Goal: Task Accomplishment & Management: Manage account settings

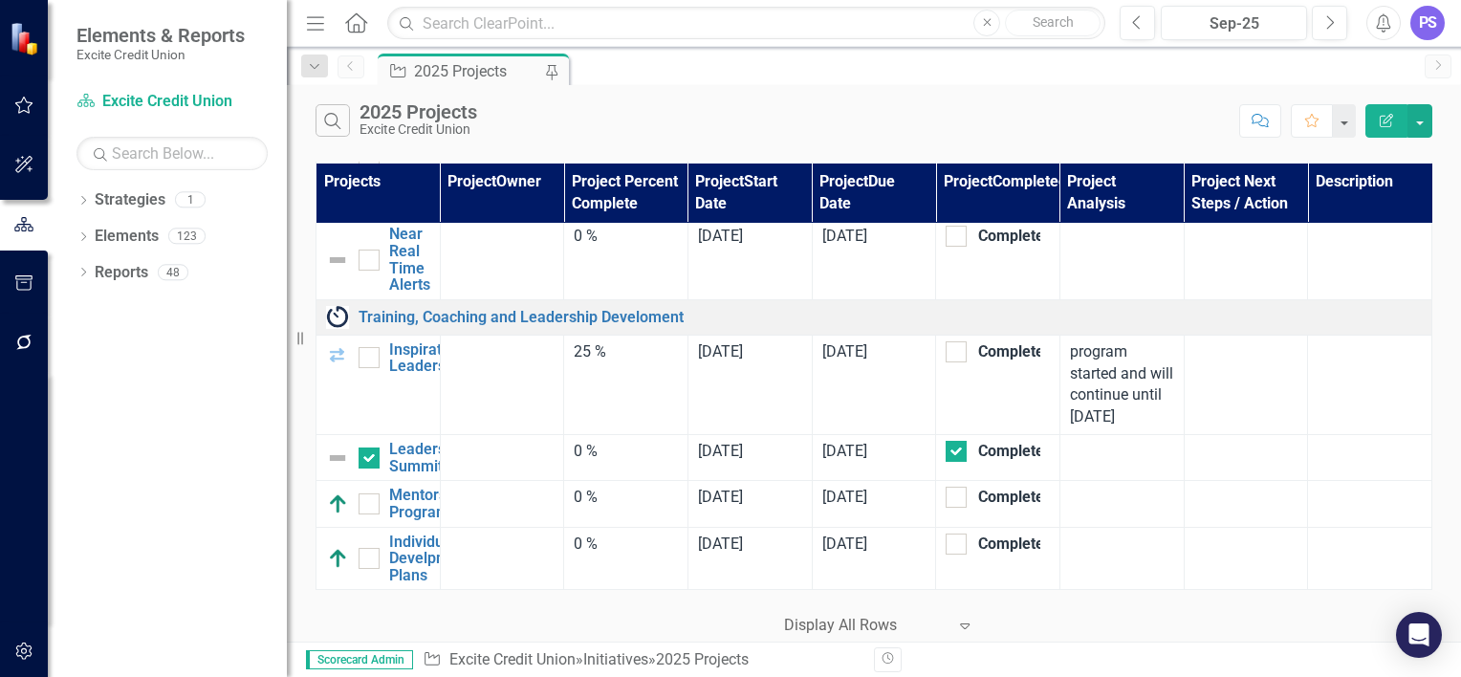
scroll to position [9840, 0]
click at [391, 474] on link "Leadership Summit" at bounding box center [427, 457] width 77 height 33
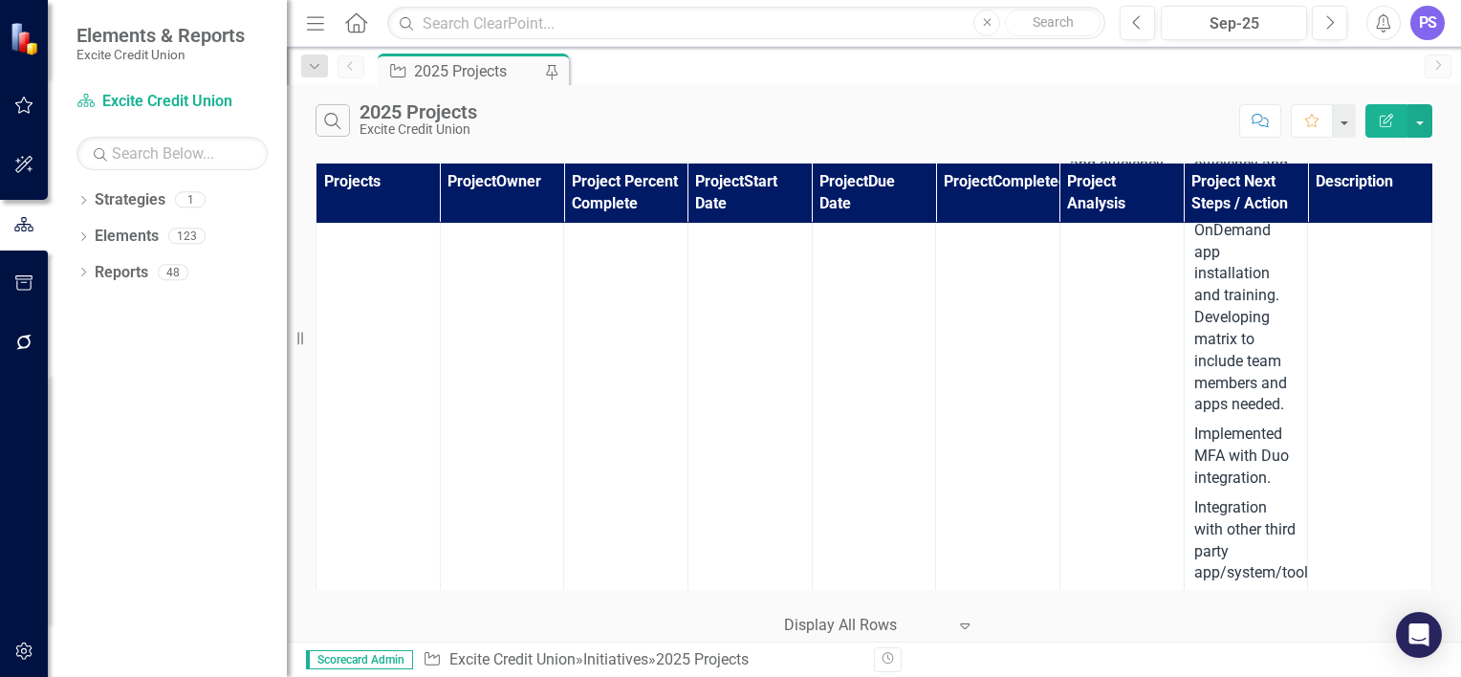
scroll to position [8960, 0]
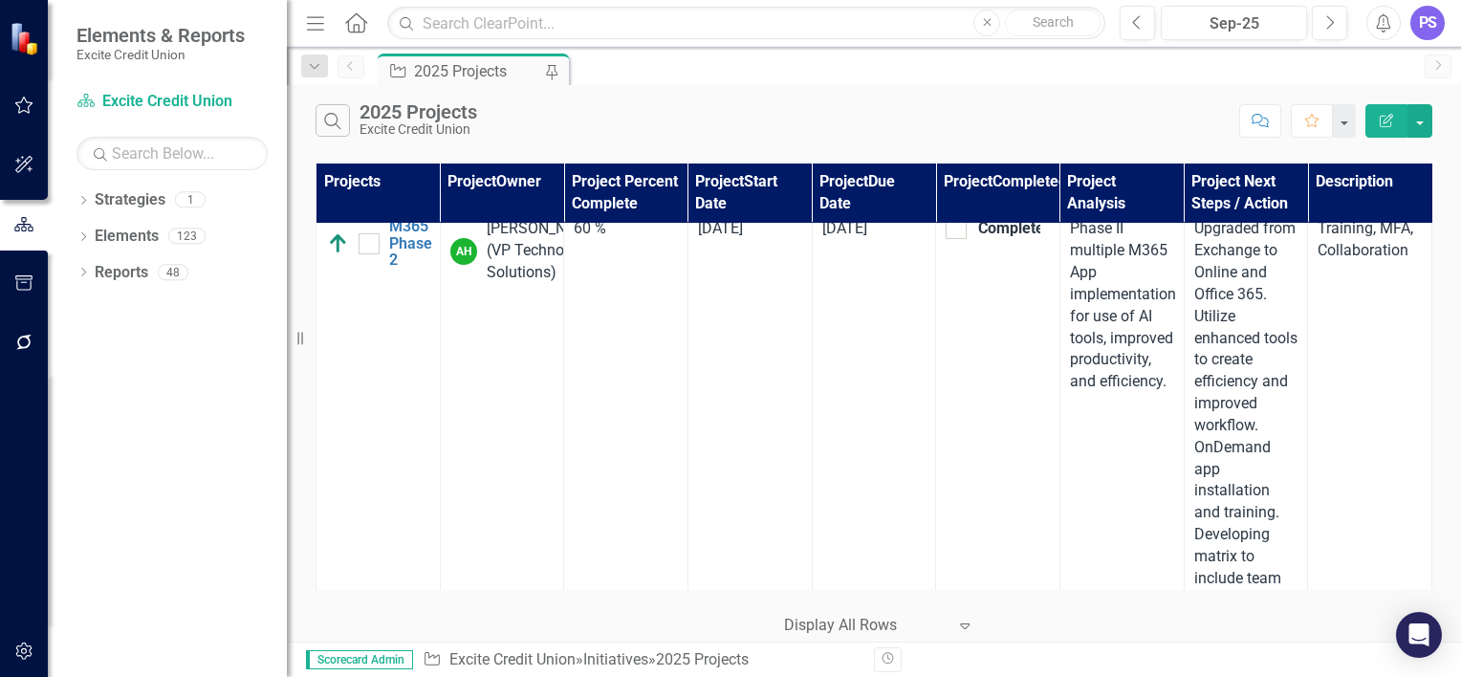
click at [780, 240] on div "[DATE]" at bounding box center [750, 229] width 104 height 22
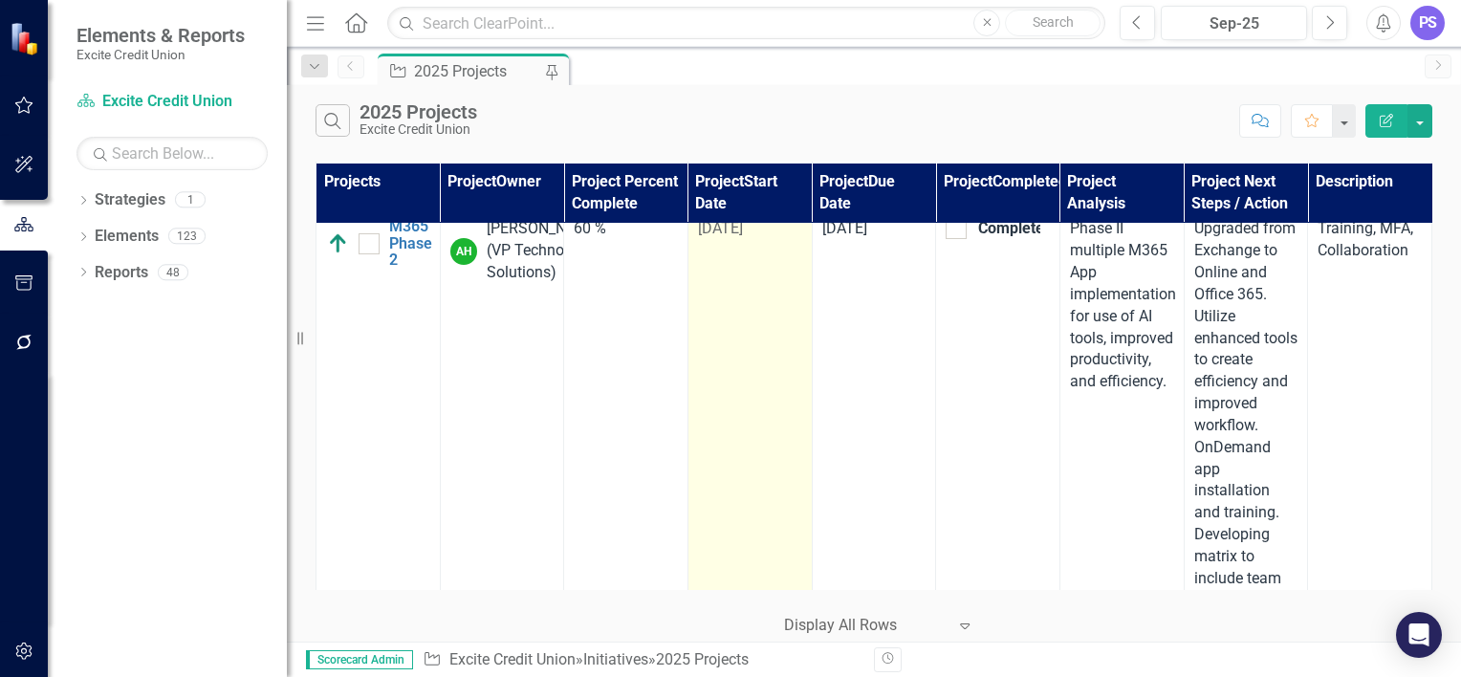
click at [780, 240] on div "[DATE]" at bounding box center [750, 229] width 104 height 22
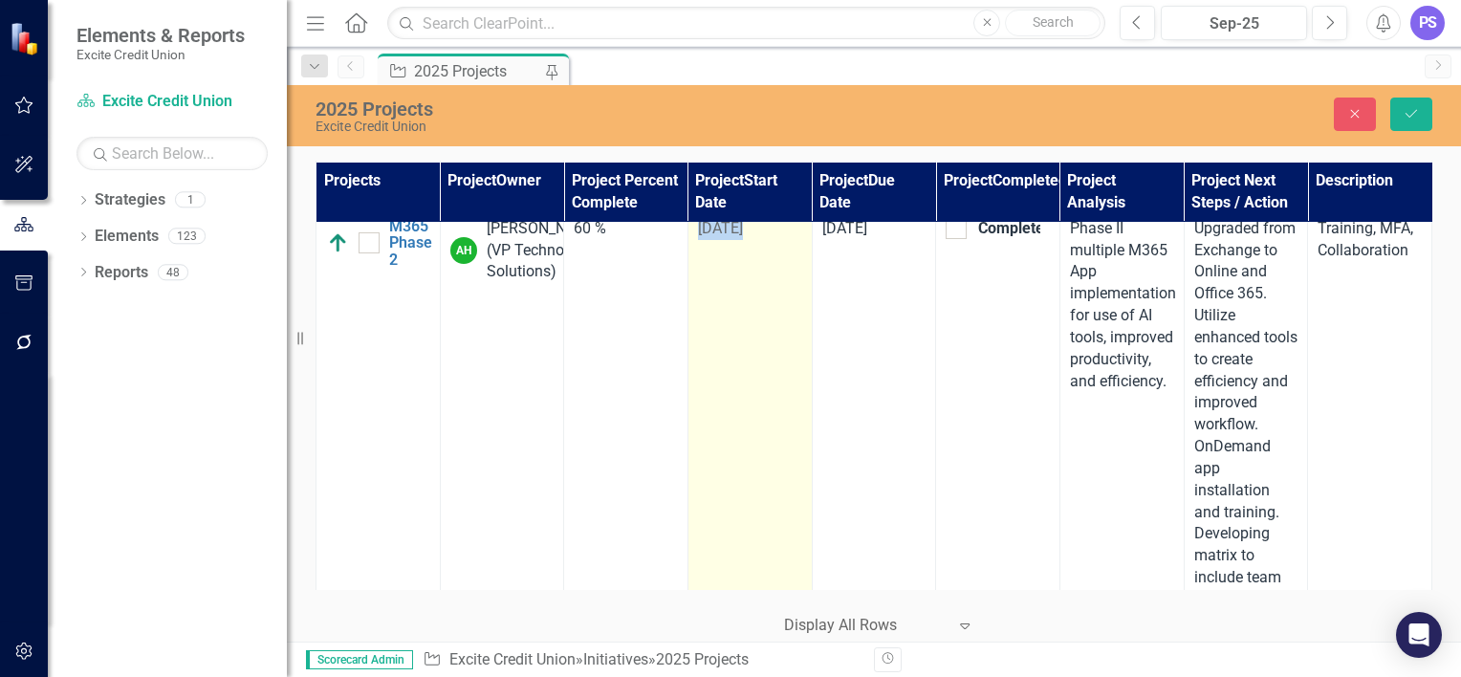
click at [780, 240] on div "[DATE]" at bounding box center [750, 229] width 104 height 22
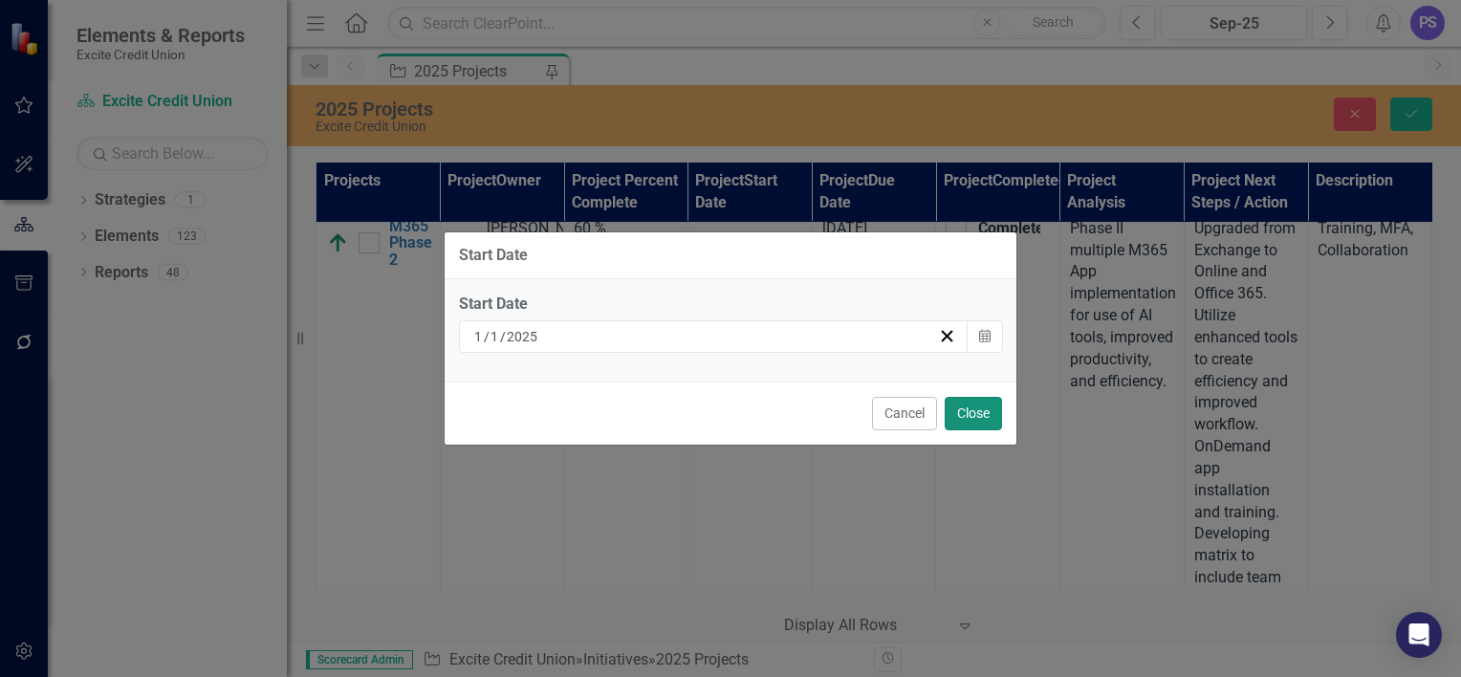
drag, startPoint x: 780, startPoint y: 387, endPoint x: 957, endPoint y: 421, distance: 180.0
click at [957, 421] on button "Close" at bounding box center [973, 413] width 57 height 33
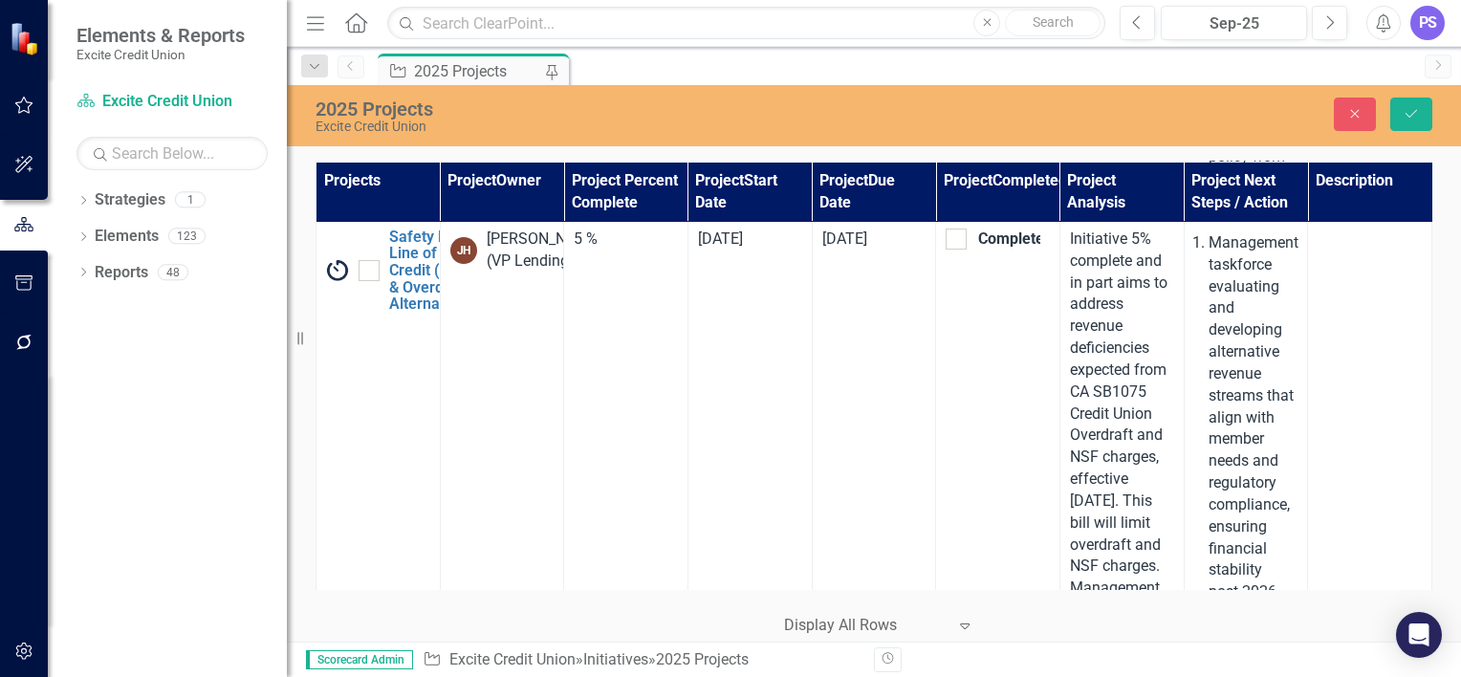
scroll to position [8170, 0]
click at [1342, 106] on button "Close" at bounding box center [1355, 114] width 42 height 33
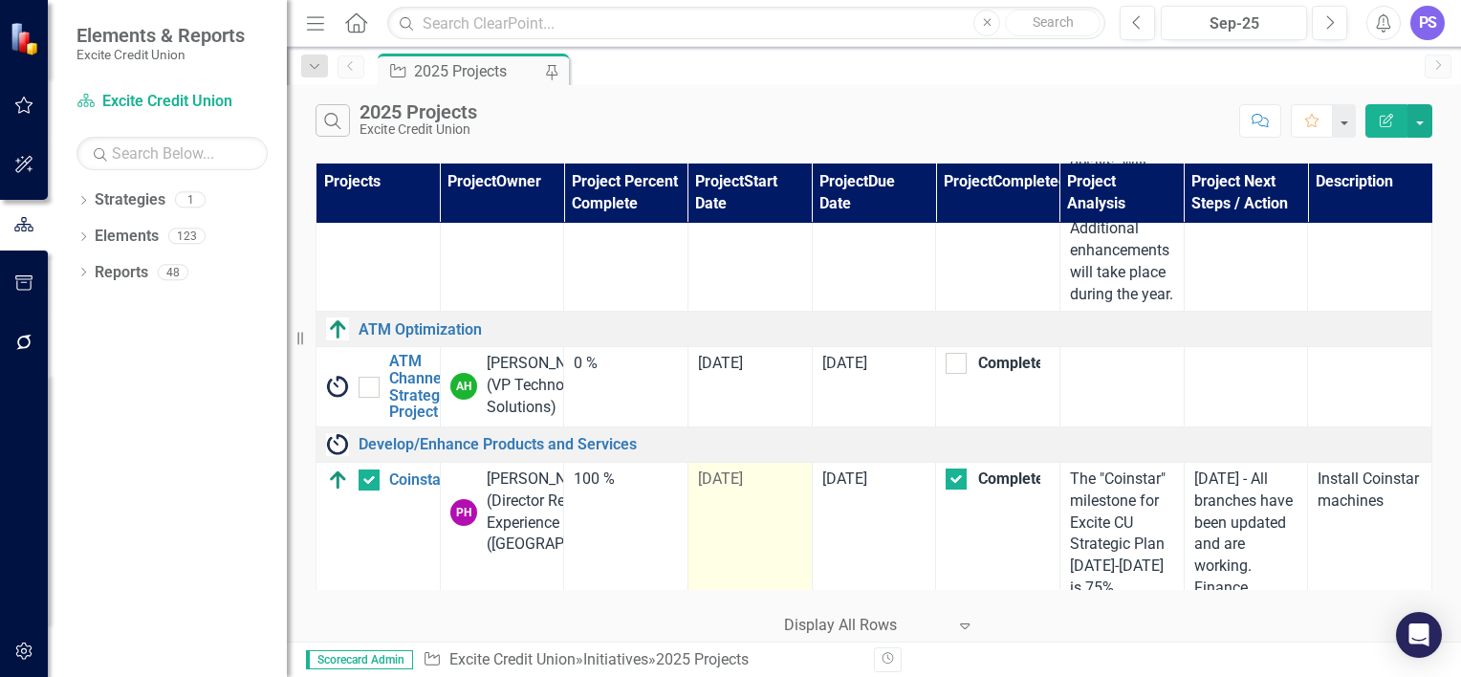
scroll to position [5568, 0]
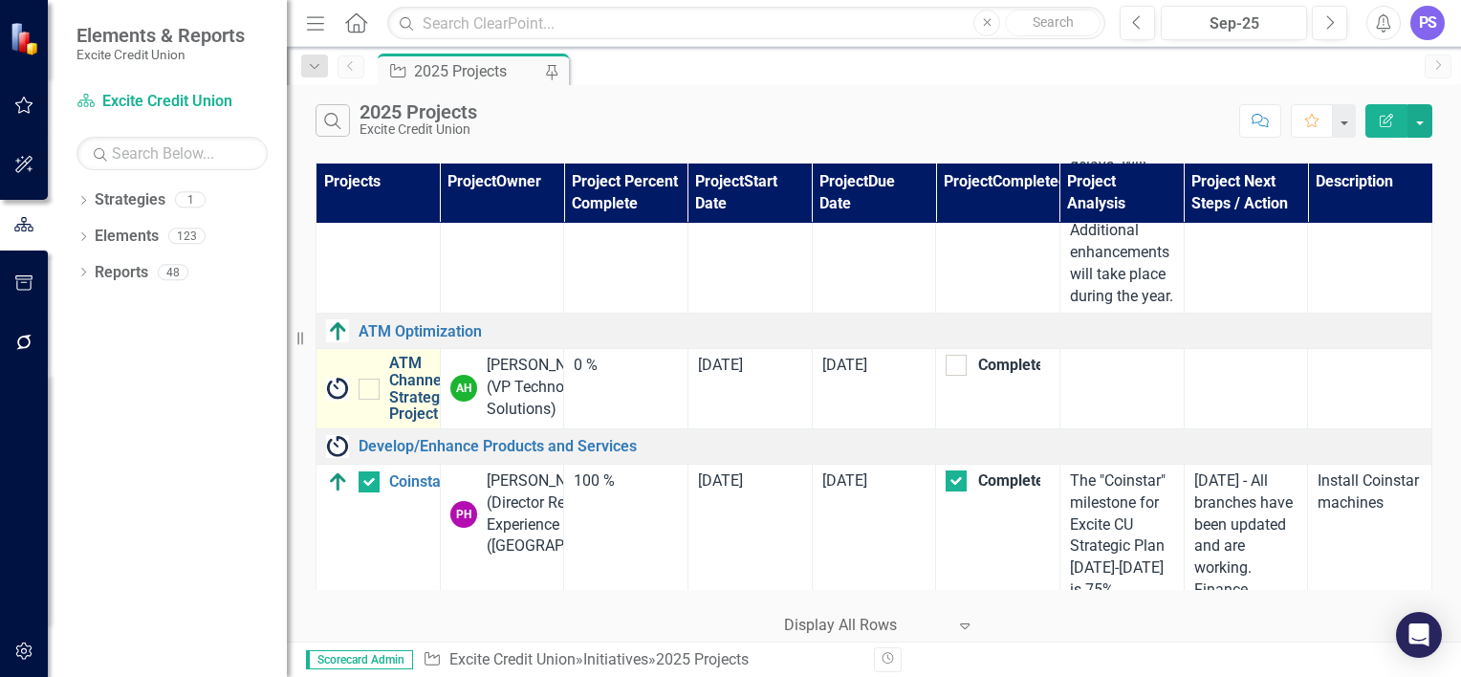
click at [403, 422] on link "ATM Channel Strategy Project" at bounding box center [418, 388] width 58 height 67
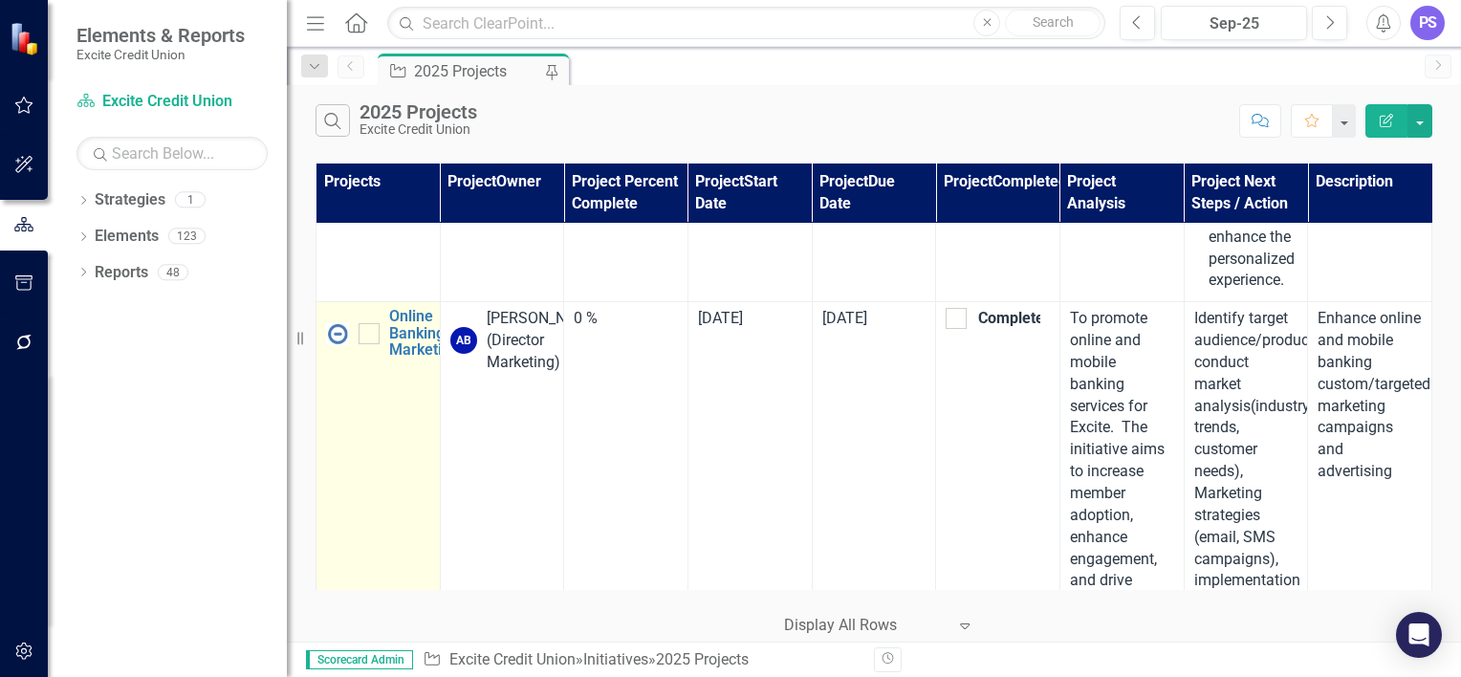
scroll to position [2054, 0]
click at [428, 477] on td "Online Banking Marketing Edit Edit Project Link Open Element" at bounding box center [378, 653] width 124 height 705
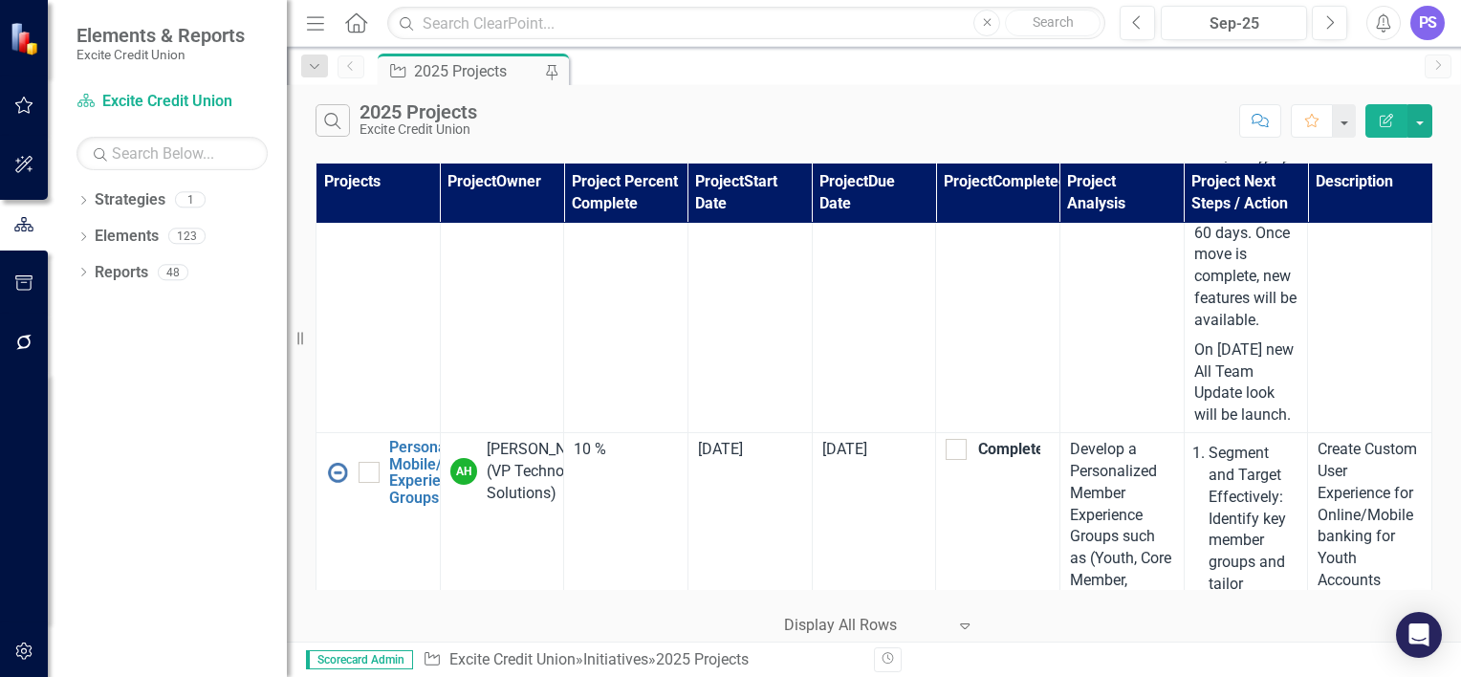
scroll to position [933, 0]
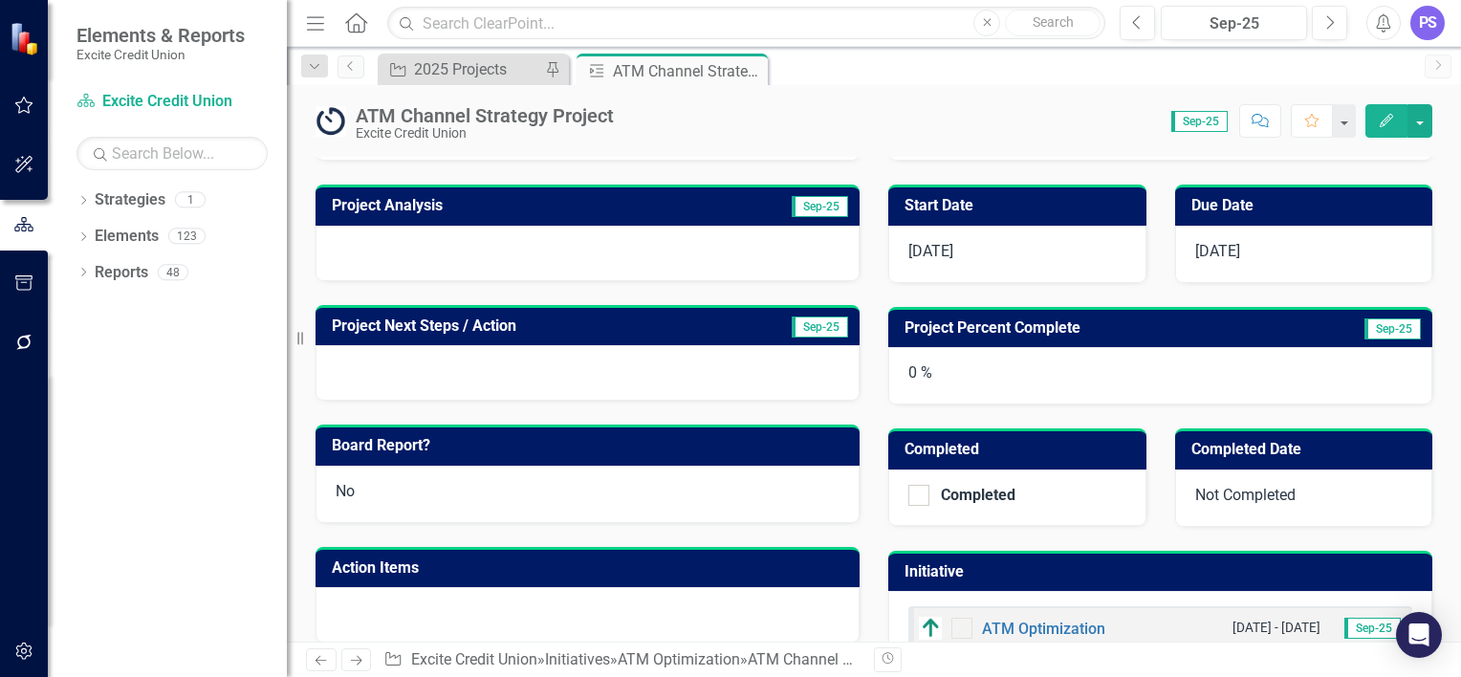
scroll to position [183, 0]
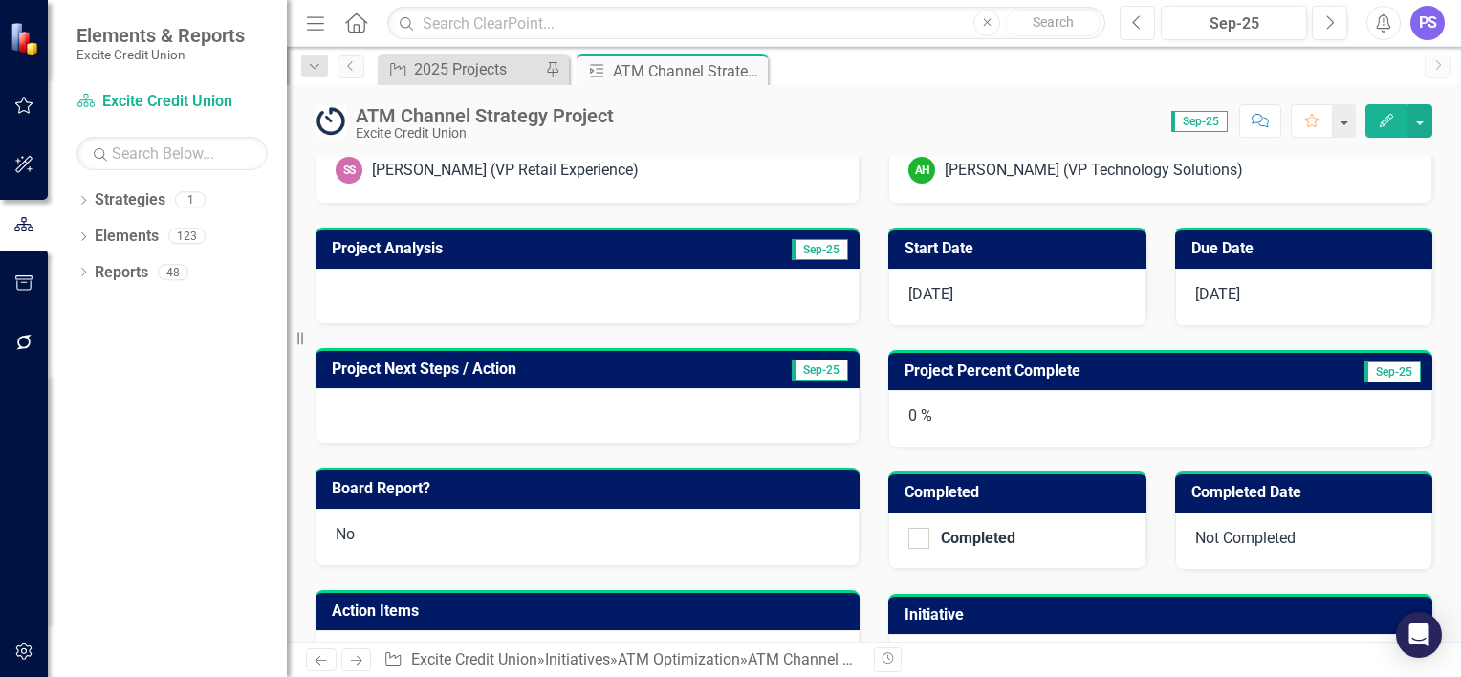
click at [1124, 29] on button "Previous" at bounding box center [1137, 23] width 35 height 34
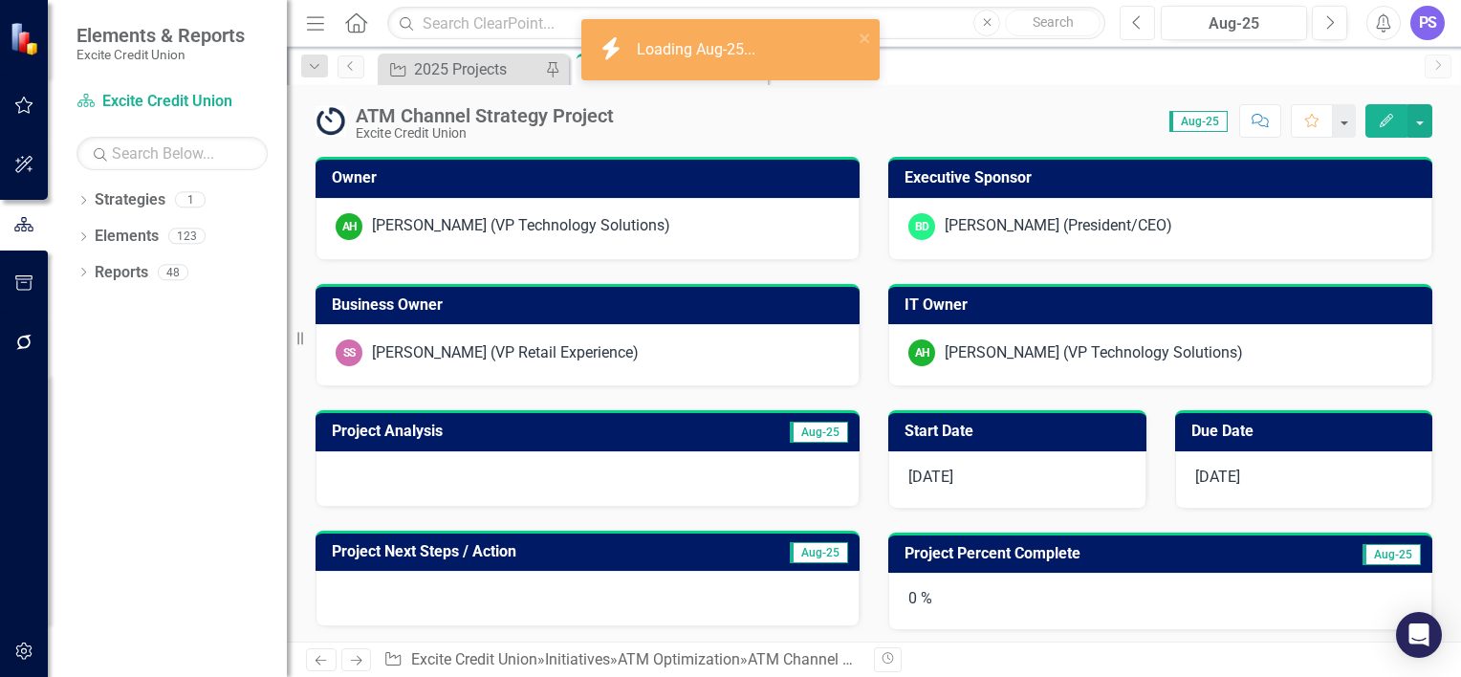
click at [1124, 29] on button "Previous" at bounding box center [1137, 23] width 35 height 34
click at [1134, 21] on icon "button" at bounding box center [1137, 21] width 8 height 13
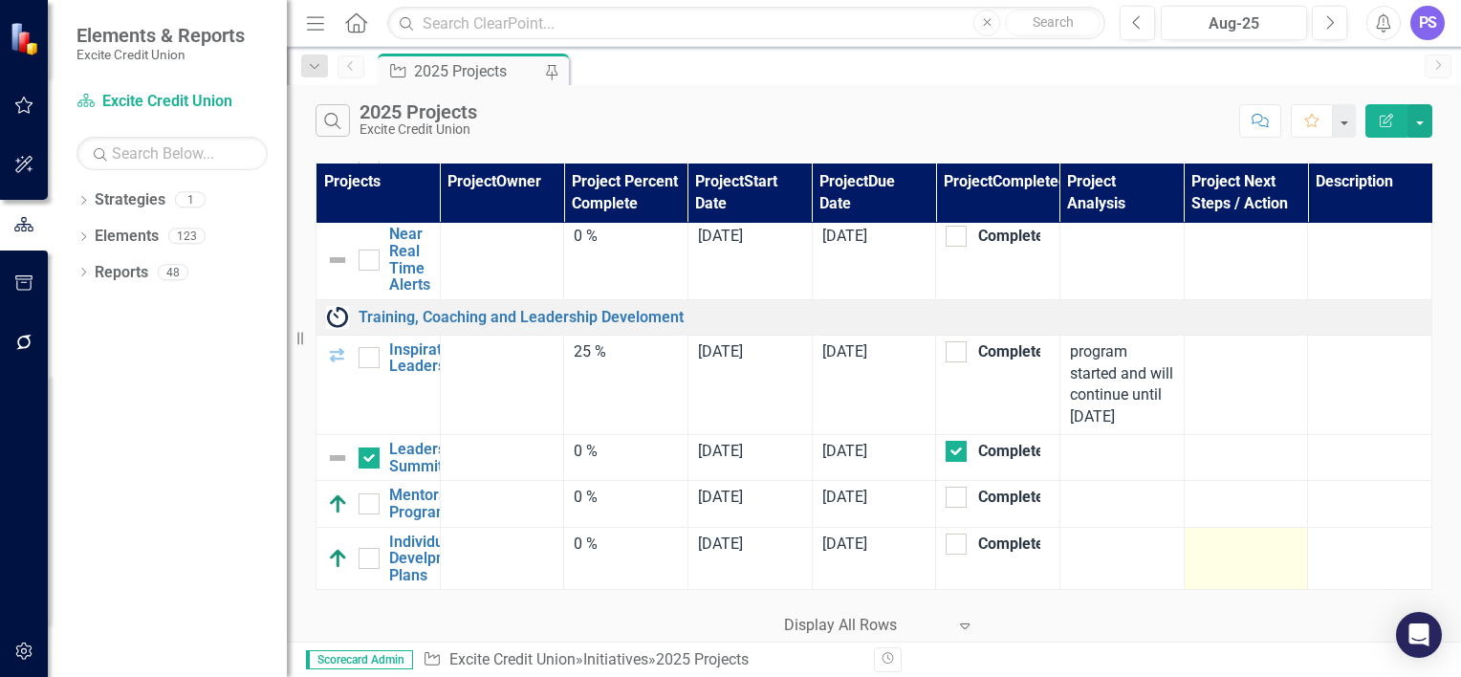
scroll to position [9562, 0]
click at [1383, 124] on icon "Edit Report" at bounding box center [1386, 120] width 17 height 13
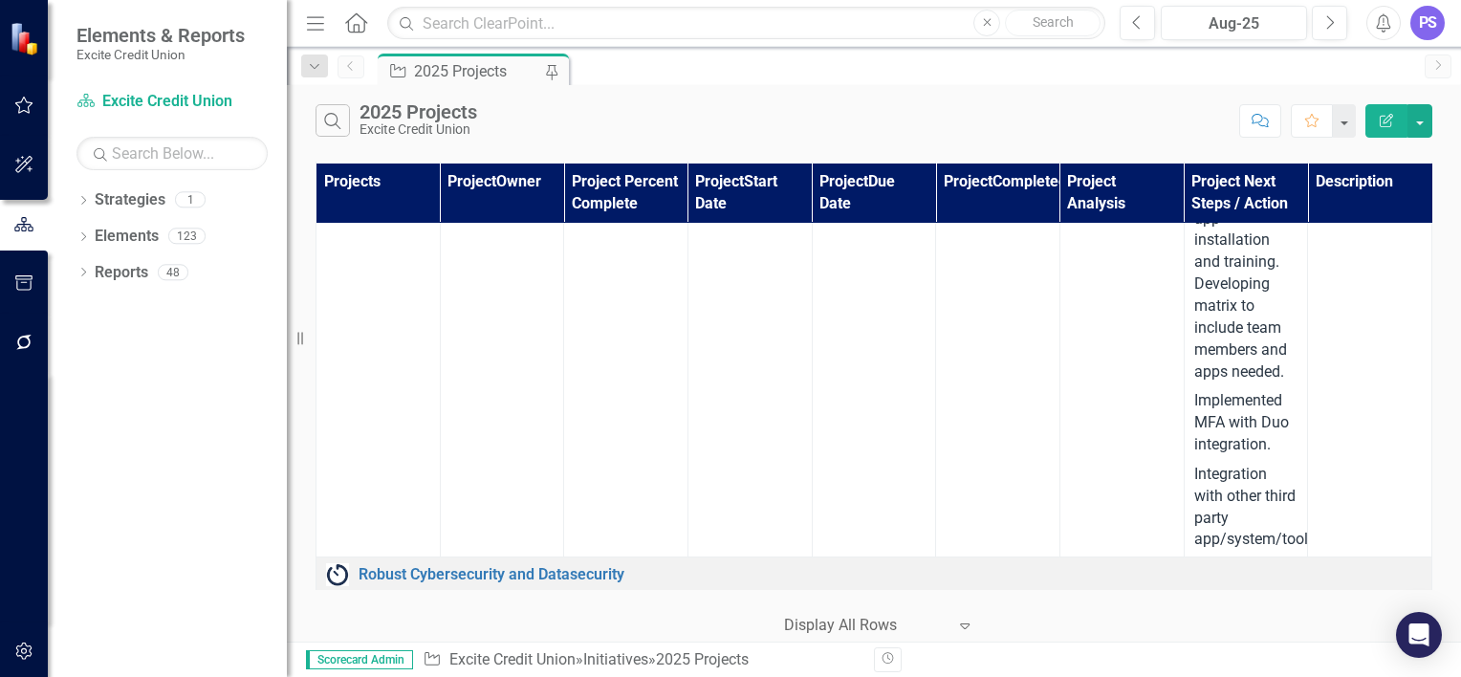
scroll to position [9581, 0]
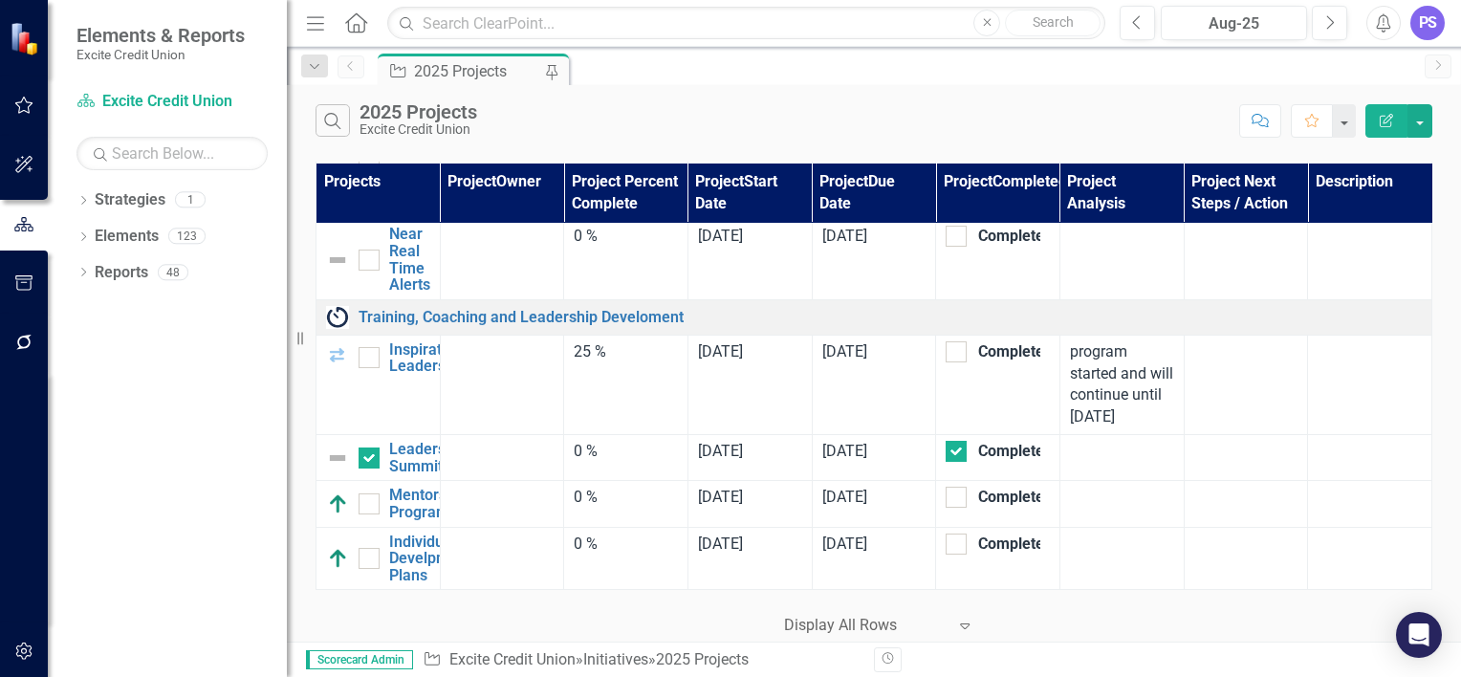
click at [1373, 117] on button "Edit Report" at bounding box center [1386, 120] width 42 height 33
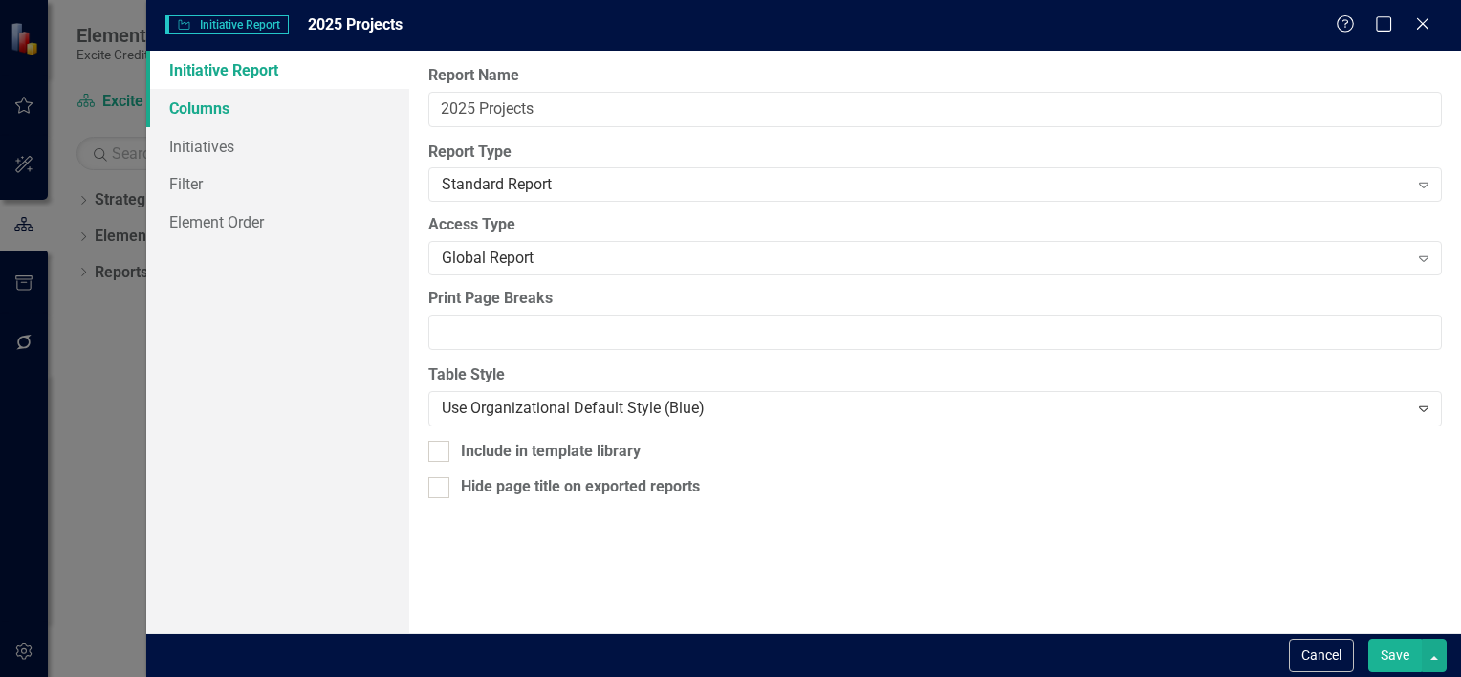
click at [210, 98] on link "Columns" at bounding box center [277, 108] width 263 height 38
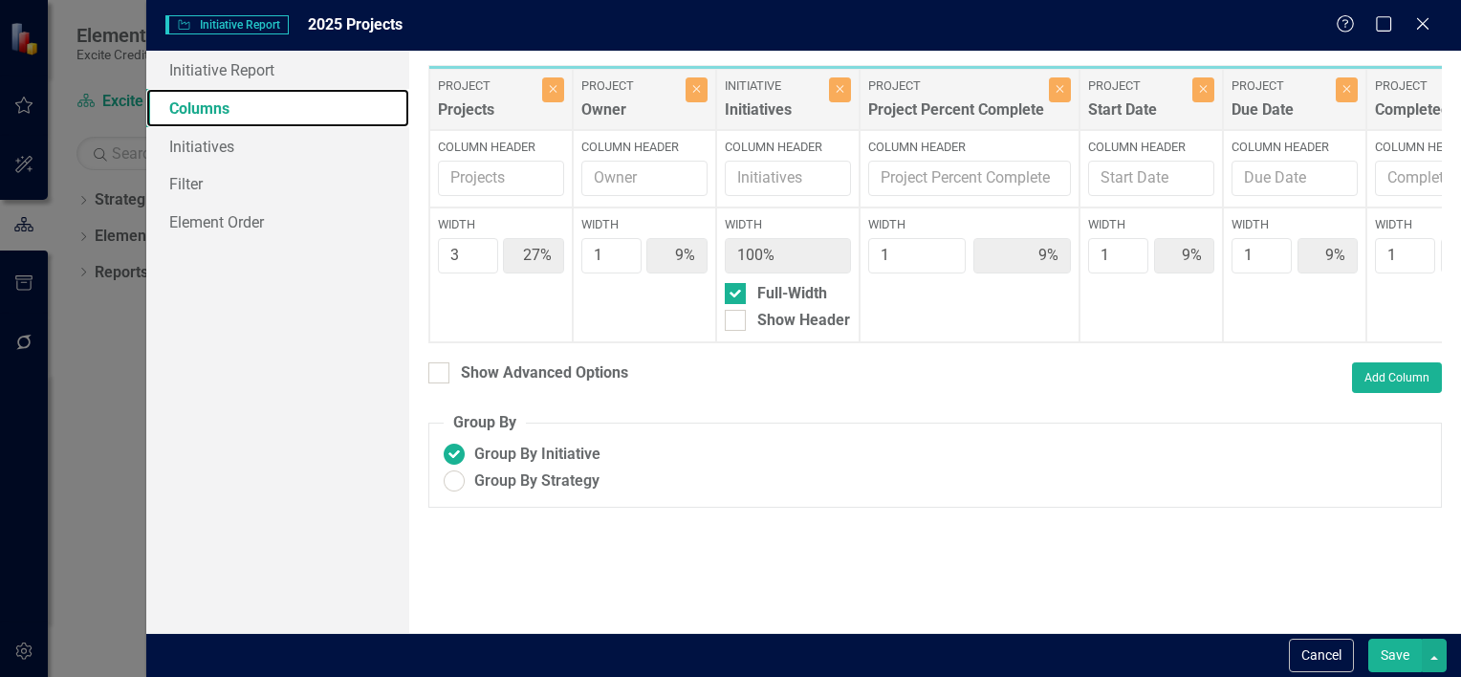
scroll to position [0, 727]
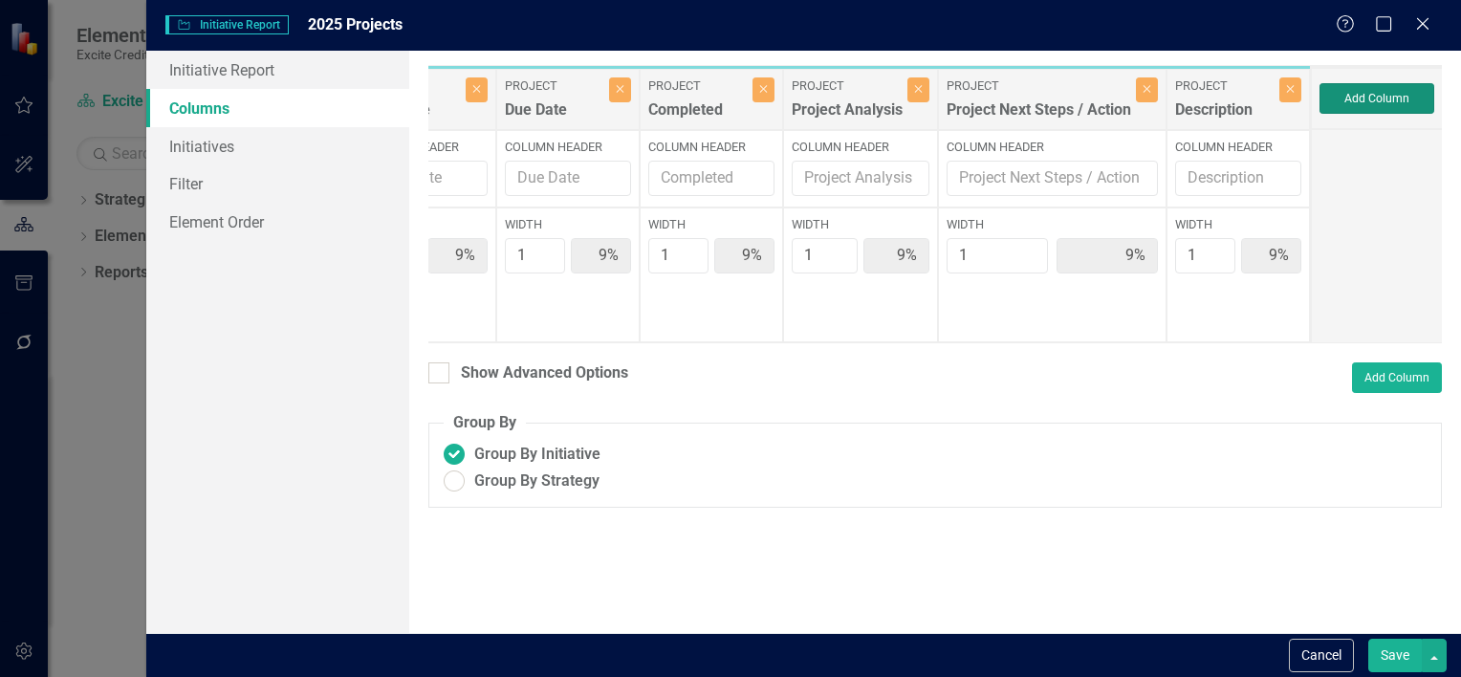
click at [1357, 102] on button "Add Column" at bounding box center [1376, 98] width 115 height 31
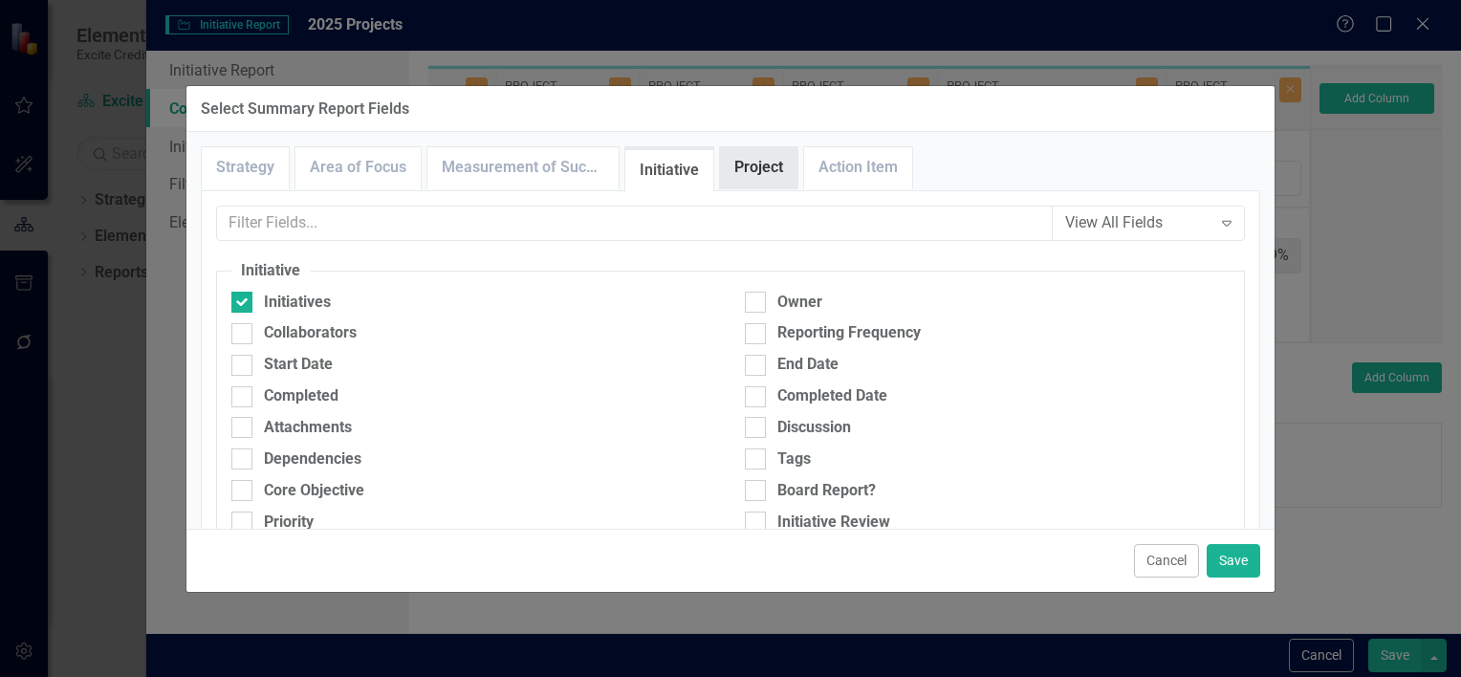
click at [757, 163] on link "Project" at bounding box center [758, 167] width 77 height 41
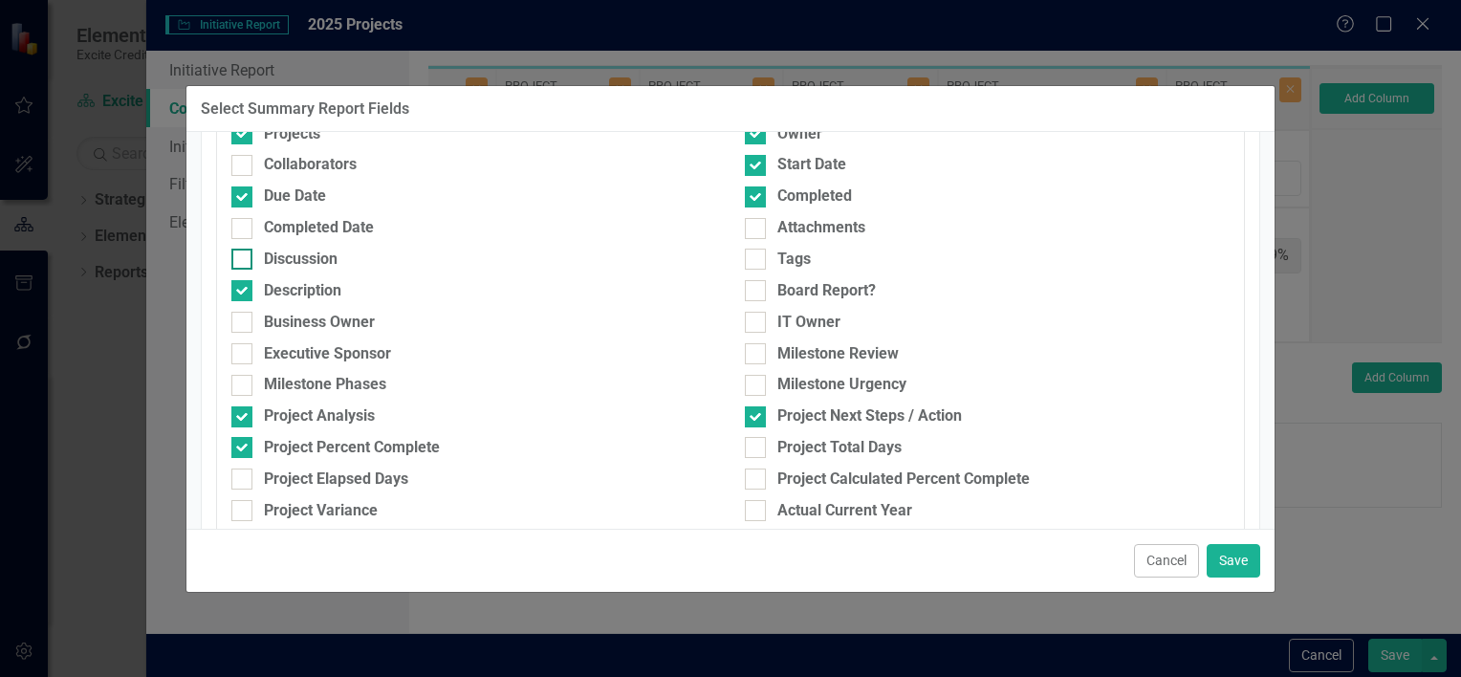
scroll to position [168, 0]
click at [335, 318] on div "Business Owner" at bounding box center [319, 323] width 111 height 22
click at [244, 318] on input "Business Owner" at bounding box center [237, 318] width 12 height 12
checkbox input "true"
click at [1239, 556] on button "Save" at bounding box center [1234, 560] width 54 height 33
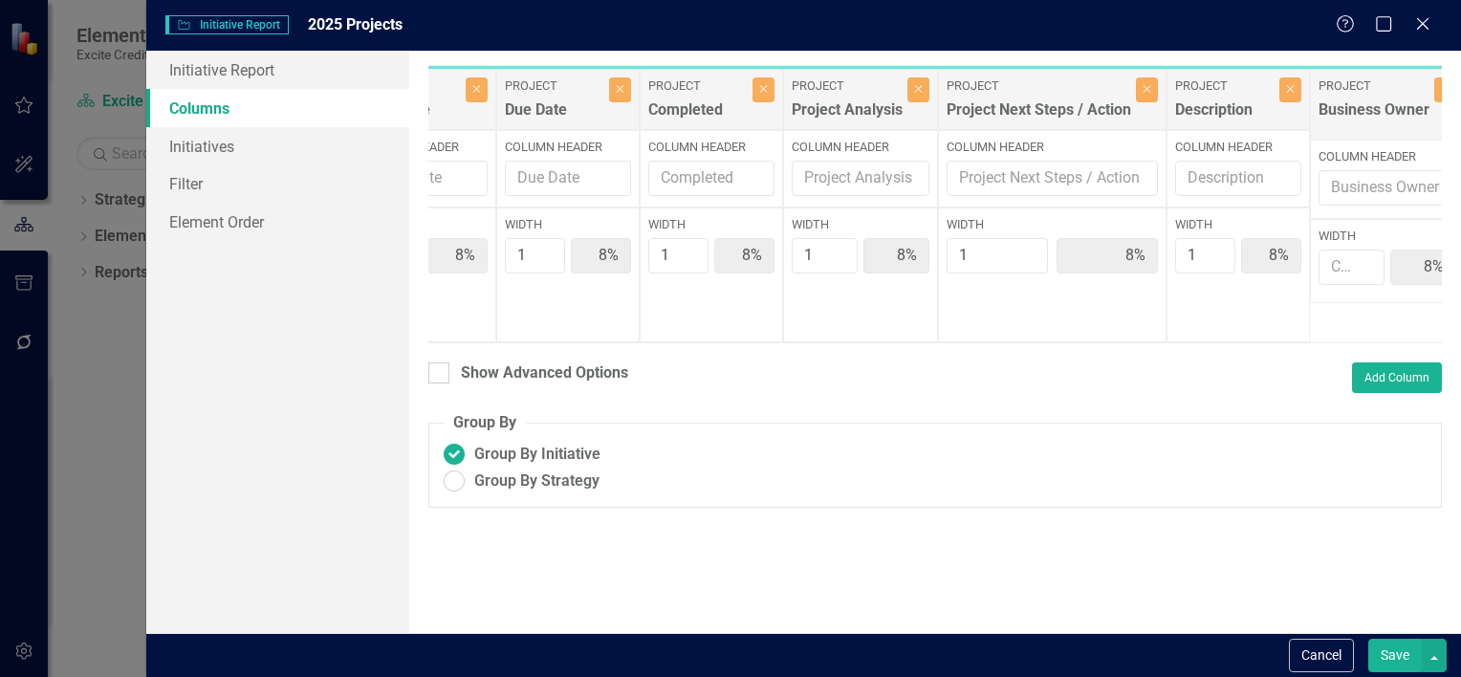
type input "25%"
type input "8%"
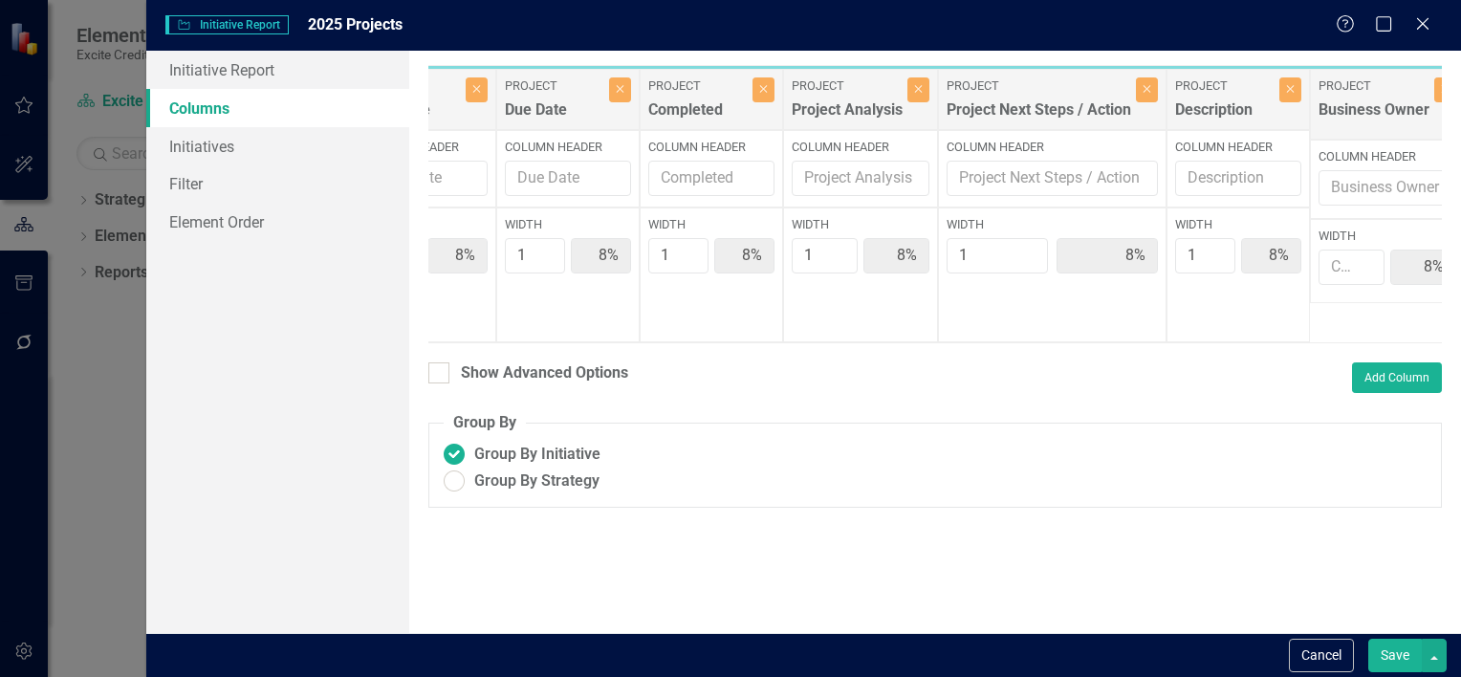
type input "8%"
type input "1"
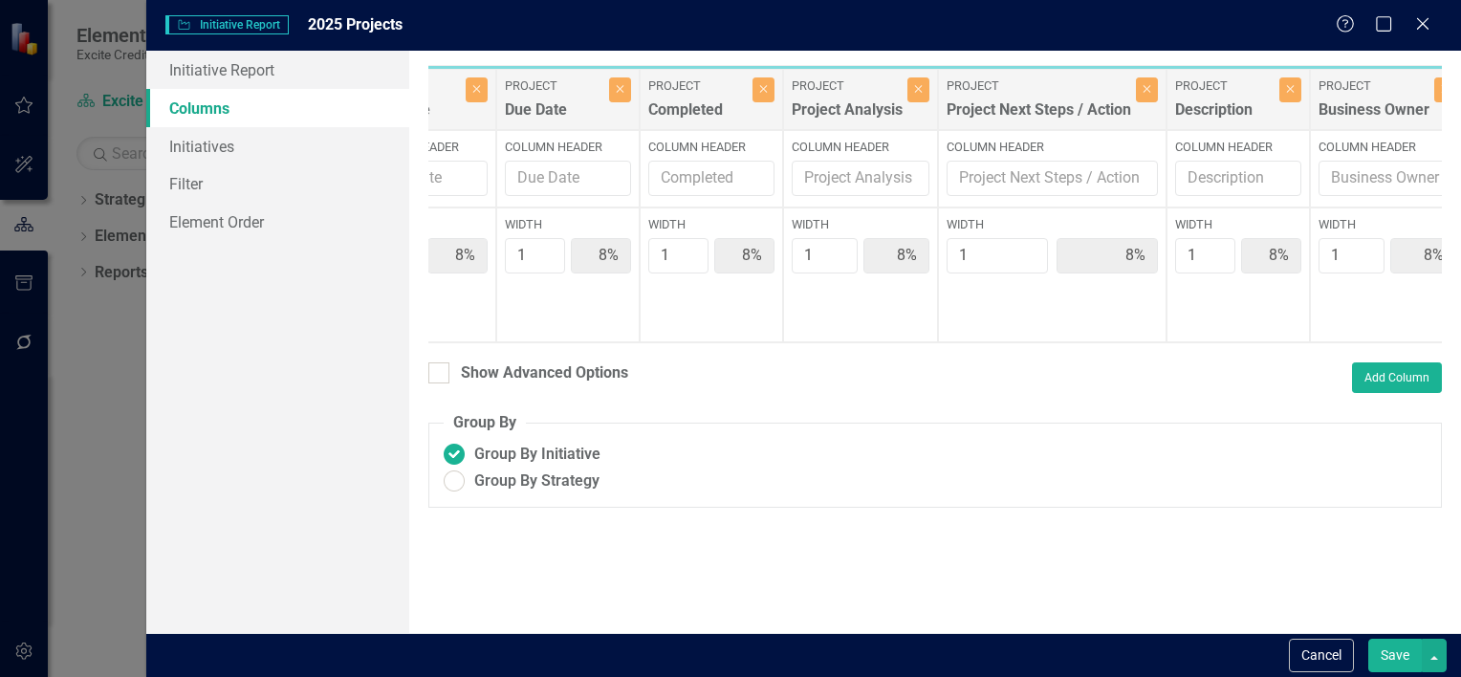
click at [1394, 651] on button "Save" at bounding box center [1395, 655] width 54 height 33
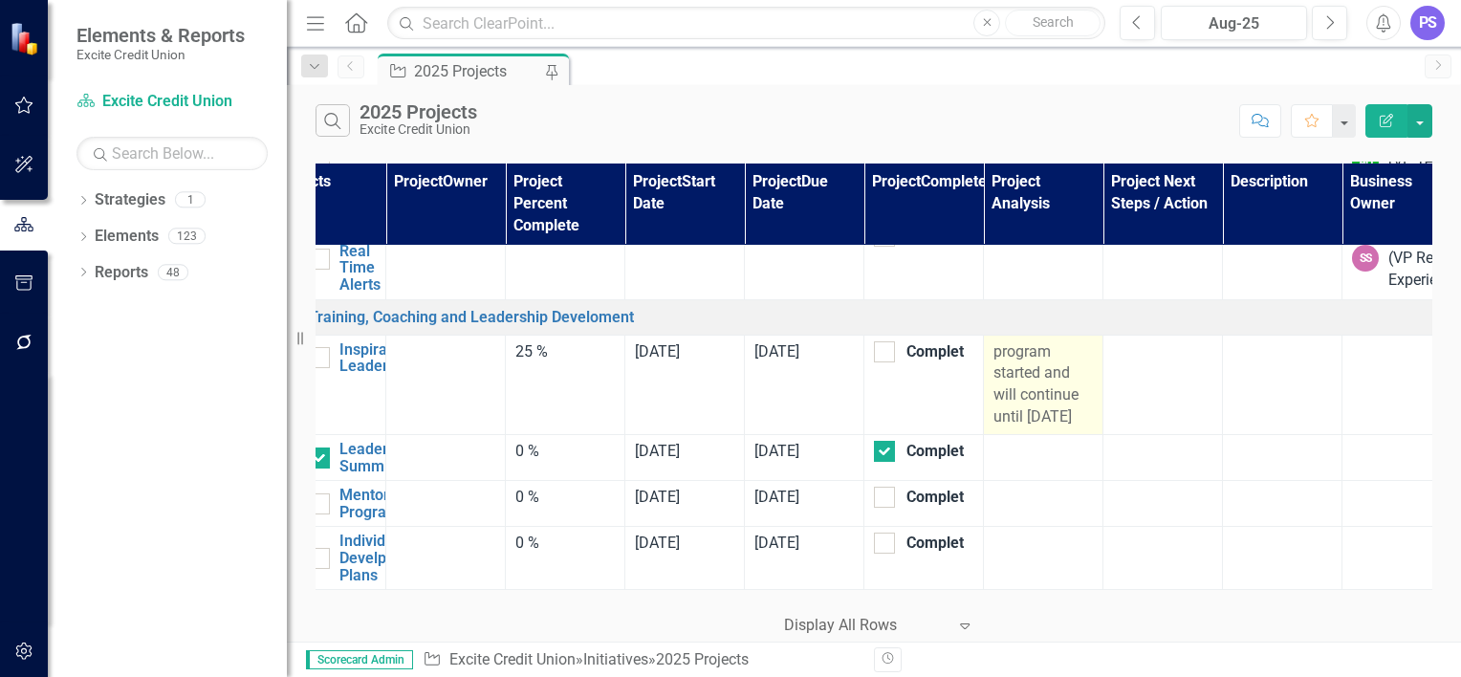
scroll to position [9955, 0]
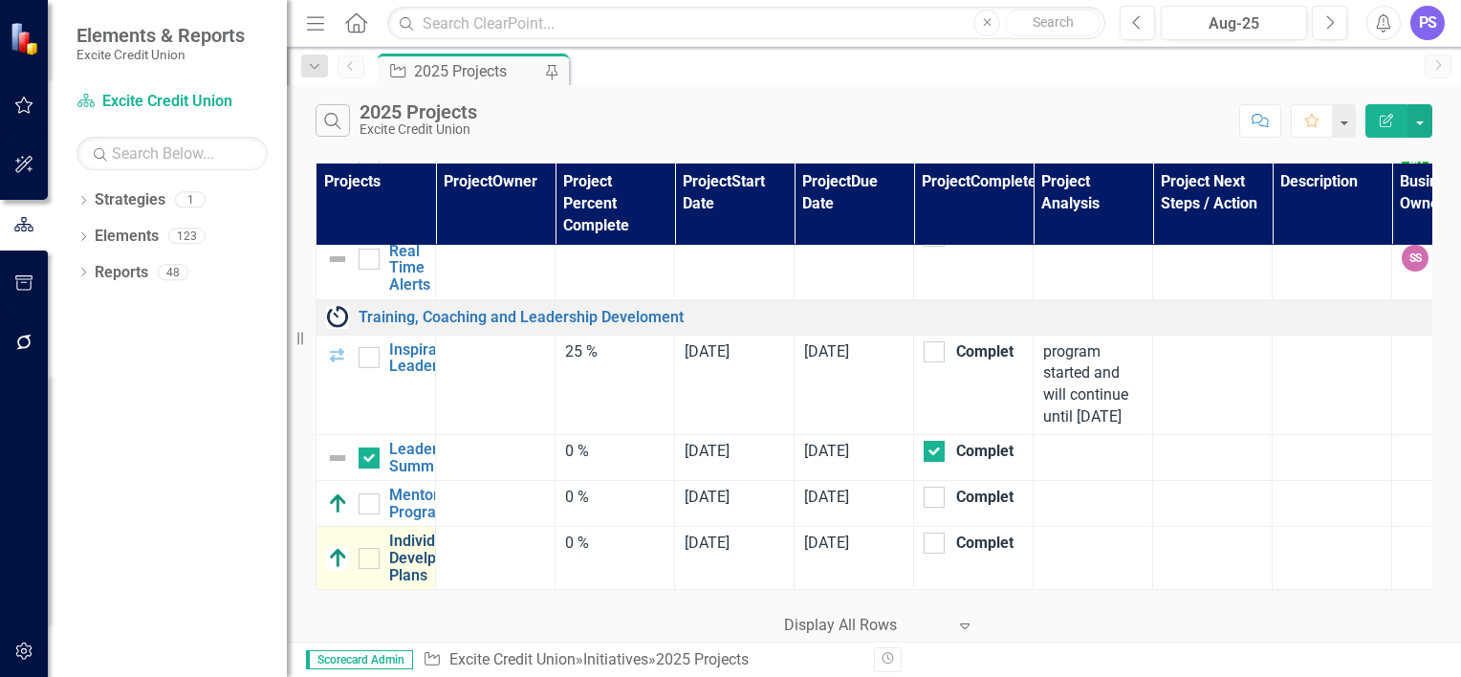
click at [407, 551] on link "Individual Develpment Plans" at bounding box center [430, 558] width 82 height 51
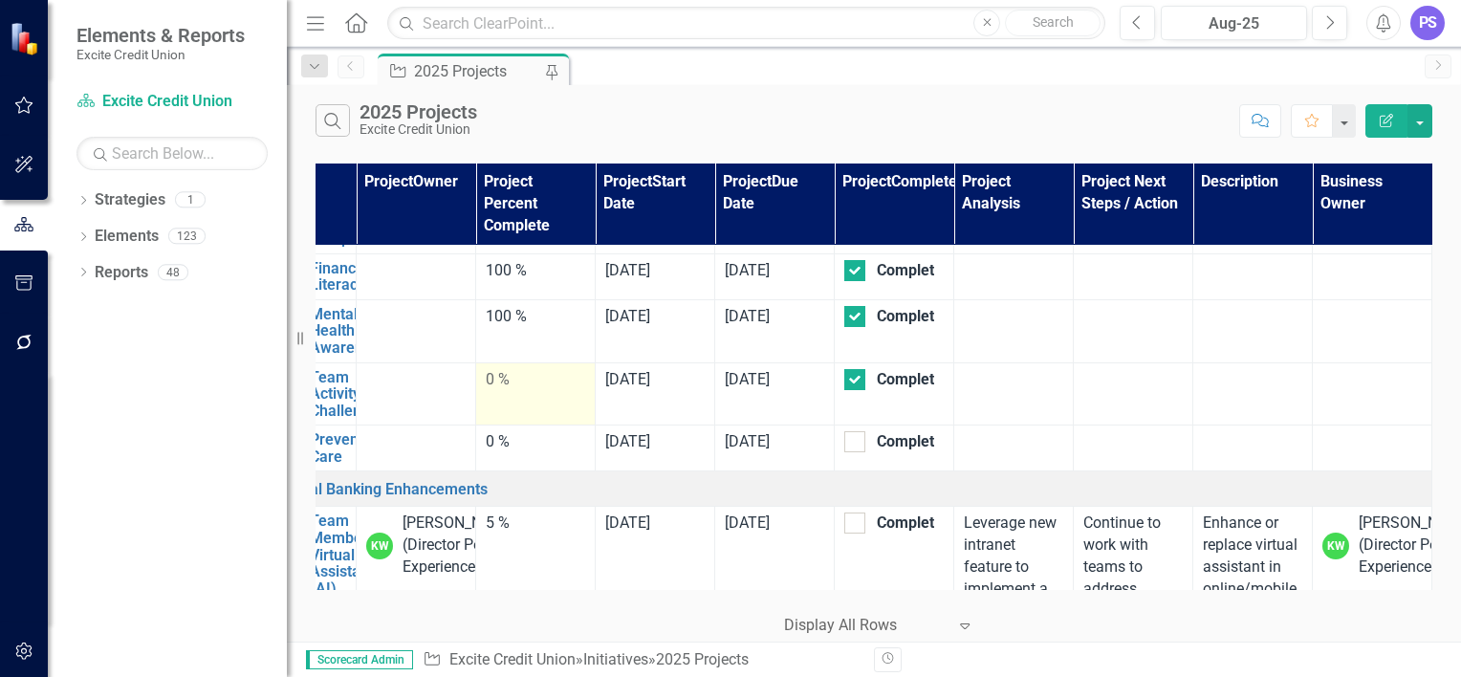
scroll to position [228, 0]
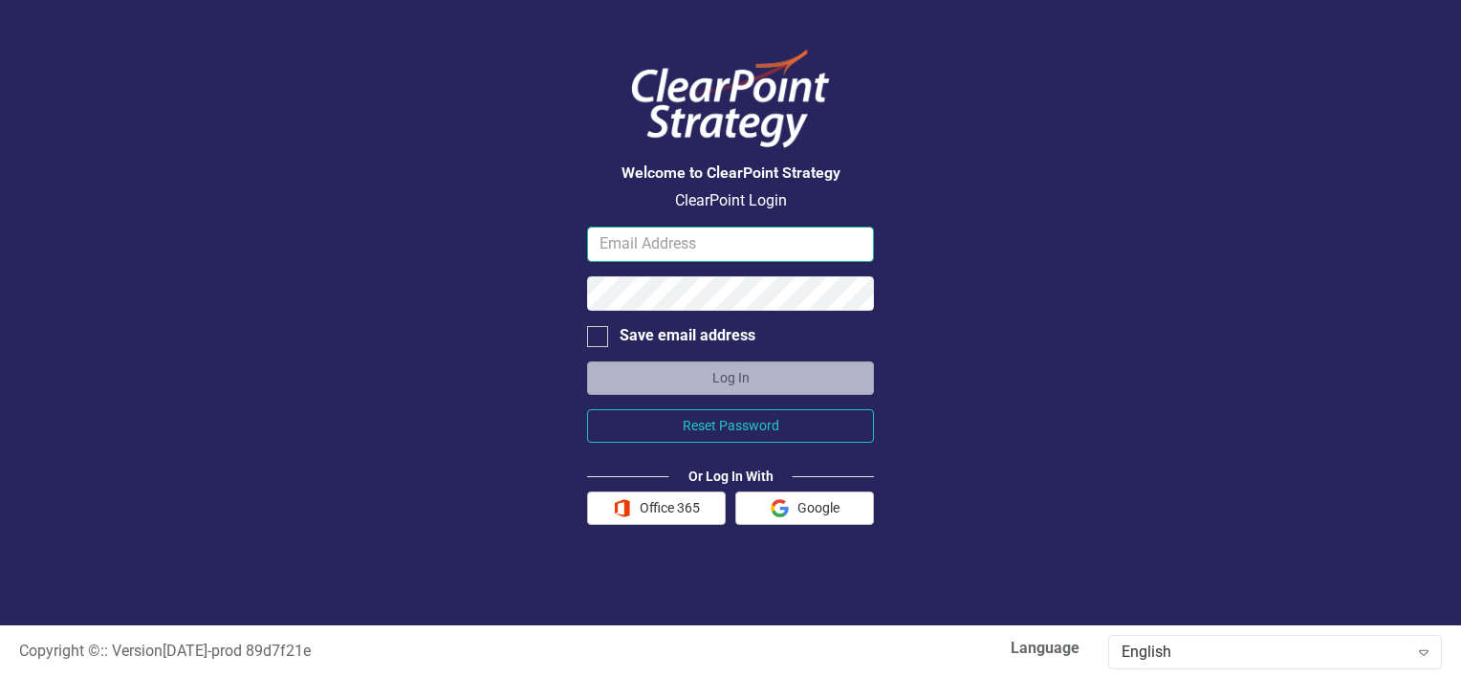
type input "[EMAIL_ADDRESS][DOMAIN_NAME]"
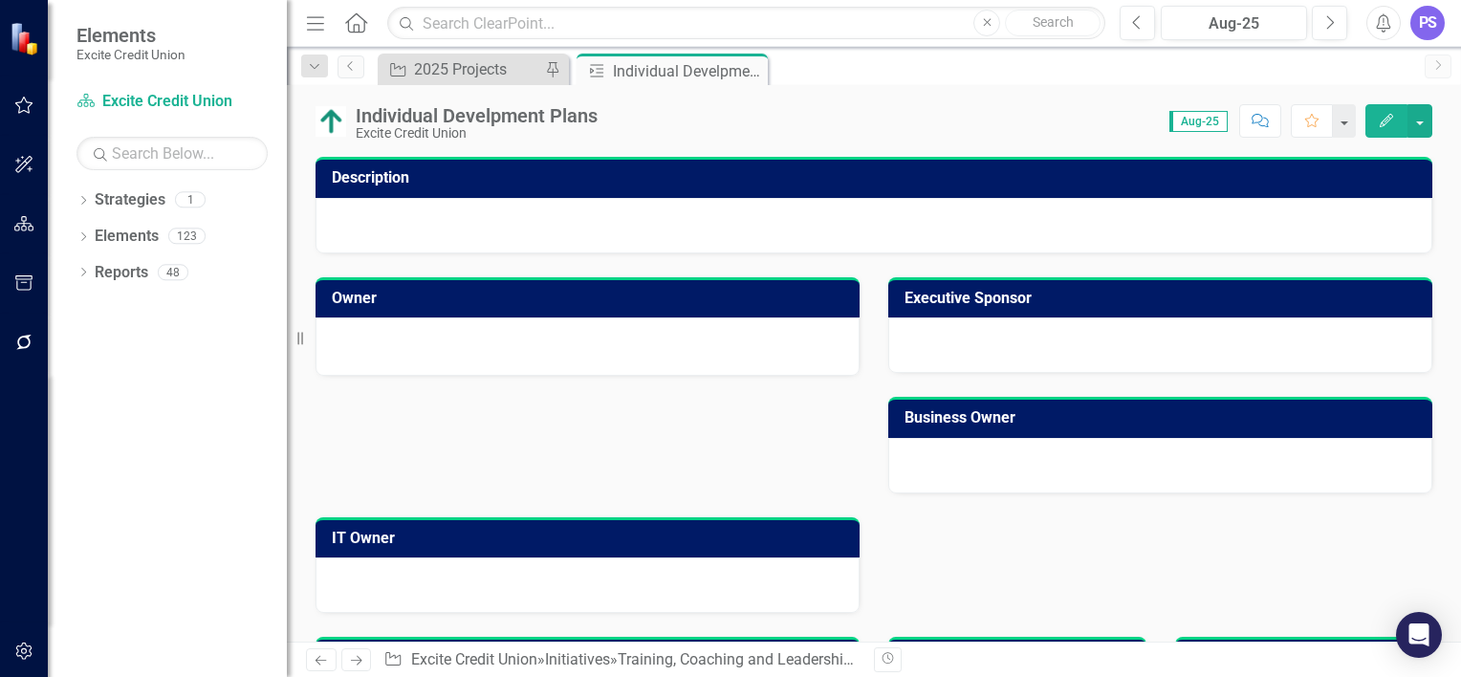
scroll to position [40, 0]
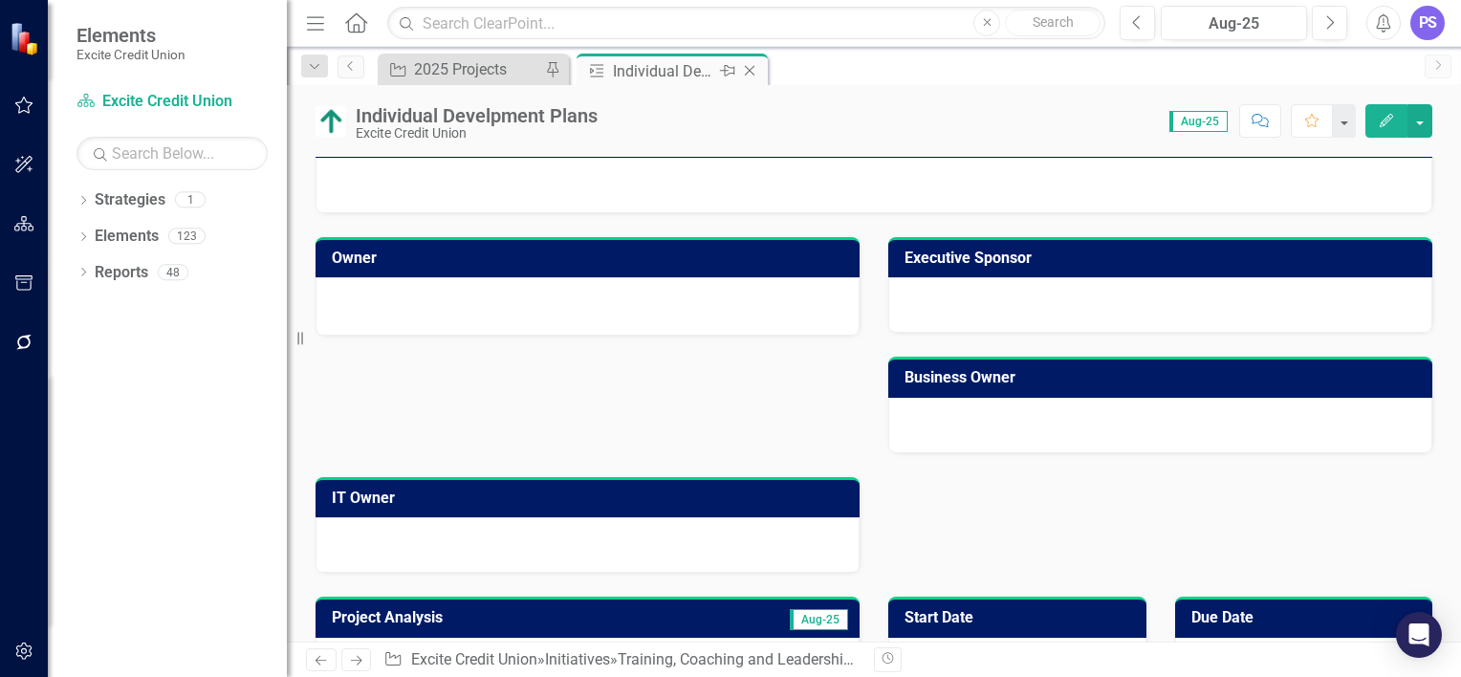
click at [754, 65] on icon "Close" at bounding box center [749, 70] width 19 height 15
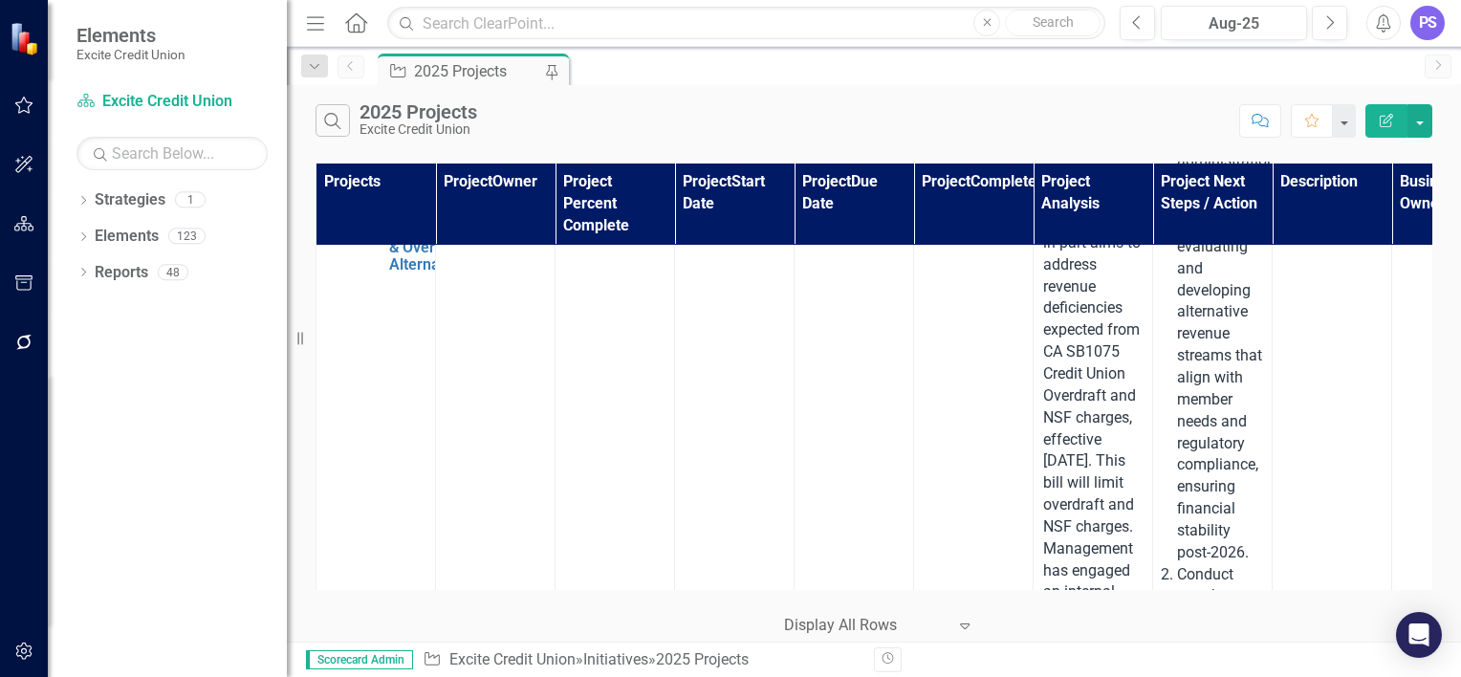
scroll to position [8097, 0]
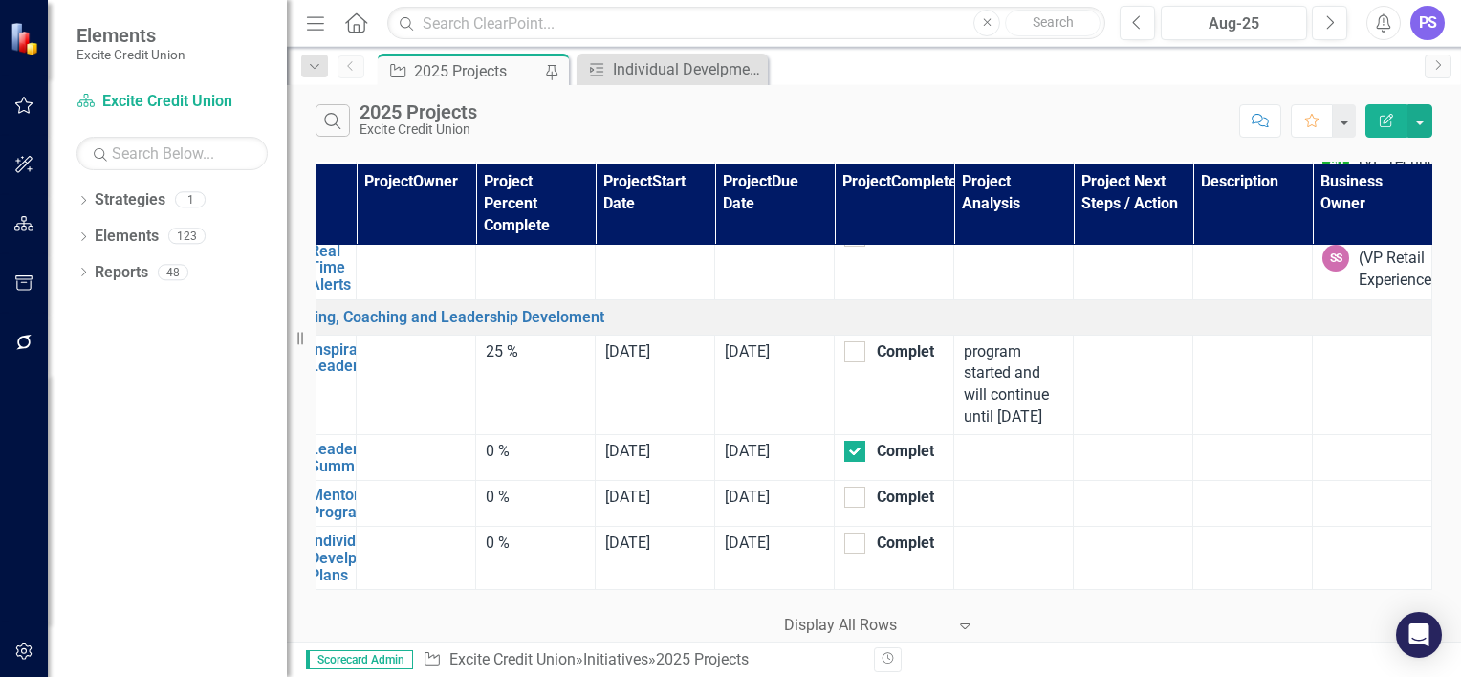
scroll to position [9767, 0]
